Goal: Information Seeking & Learning: Learn about a topic

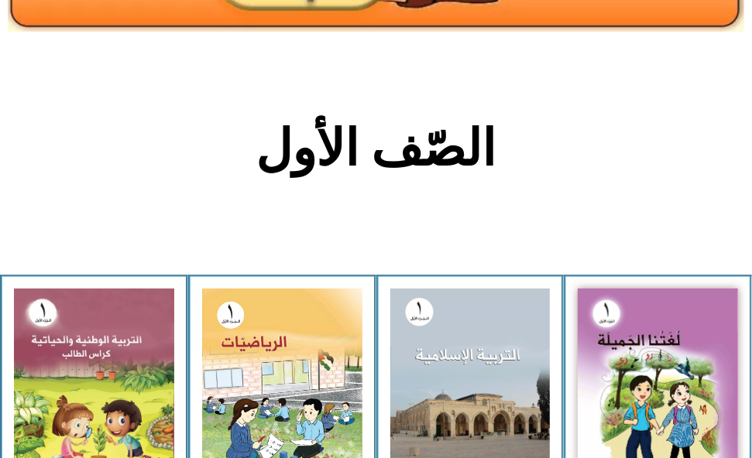
scroll to position [290, 0]
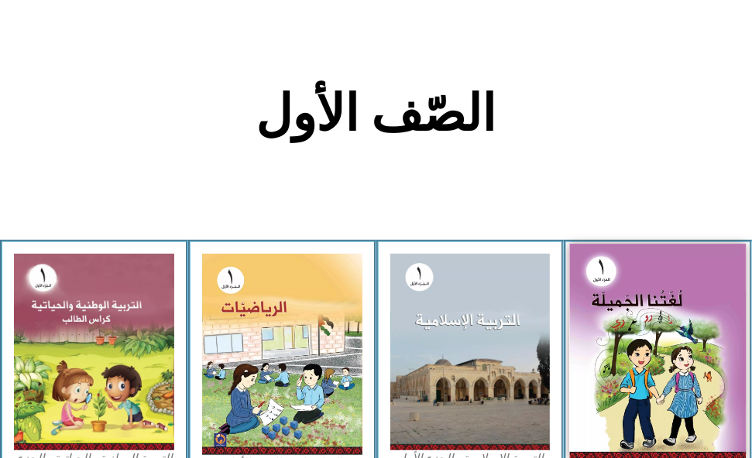
click at [648, 358] on img at bounding box center [658, 354] width 176 height 218
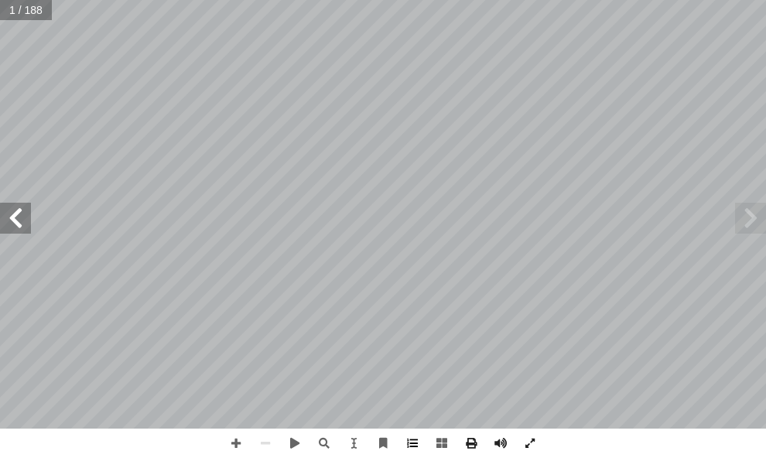
click at [414, 443] on span at bounding box center [412, 443] width 29 height 29
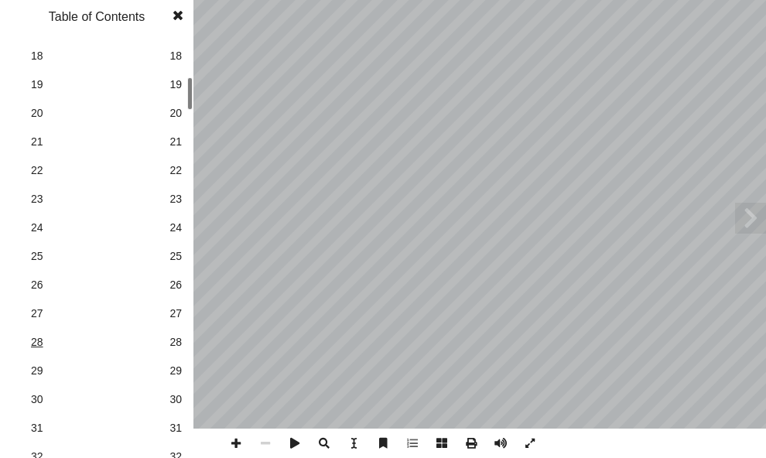
click at [39, 345] on span "28" at bounding box center [97, 342] width 132 height 16
click at [187, 9] on span at bounding box center [178, 15] width 28 height 31
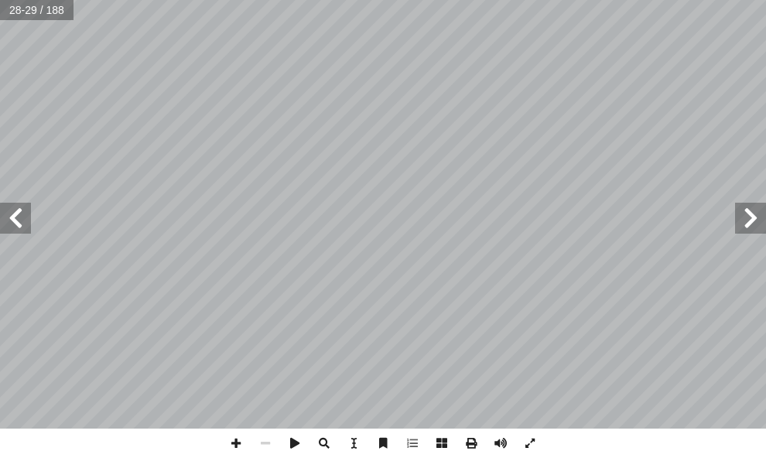
click at [20, 214] on span at bounding box center [15, 218] width 31 height 31
click at [242, 442] on span at bounding box center [235, 443] width 29 height 29
